Goal: Use online tool/utility: Utilize a website feature to perform a specific function

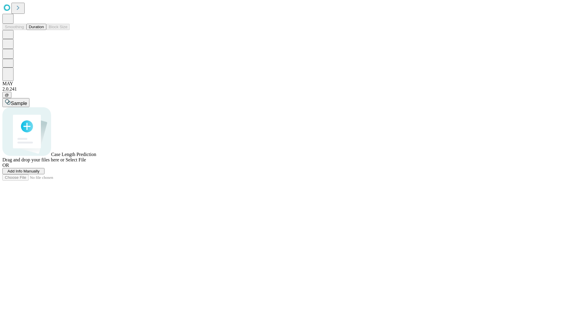
click at [44, 30] on button "Duration" at bounding box center [36, 27] width 20 height 6
click at [40, 174] on span "Add Info Manually" at bounding box center [24, 171] width 32 height 5
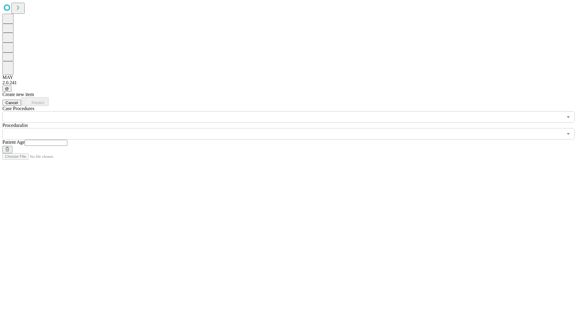
click at [67, 140] on input "text" at bounding box center [46, 143] width 43 height 6
type input "**"
click at [293, 128] on input "text" at bounding box center [282, 133] width 560 height 11
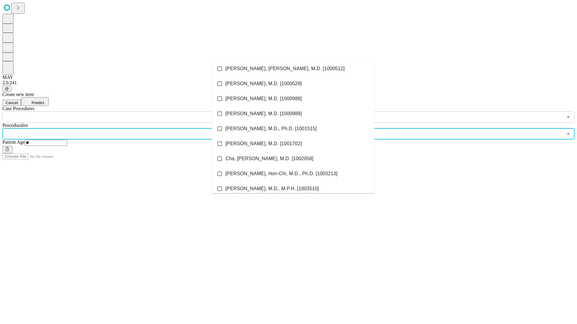
click at [293, 69] on li "[PERSON_NAME], [PERSON_NAME], M.D. [1000512]" at bounding box center [293, 68] width 162 height 15
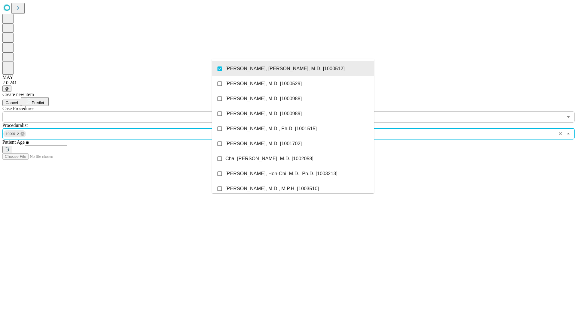
click at [126, 111] on input "text" at bounding box center [282, 116] width 560 height 11
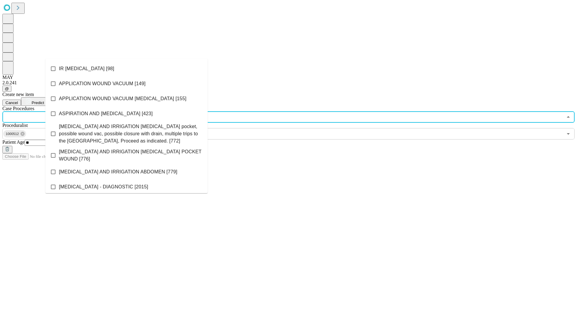
click at [126, 69] on li "IR [MEDICAL_DATA] [98]" at bounding box center [126, 68] width 162 height 15
click at [44, 101] on span "Predict" at bounding box center [38, 103] width 12 height 5
